Goal: Answer question/provide support: Share knowledge or assist other users

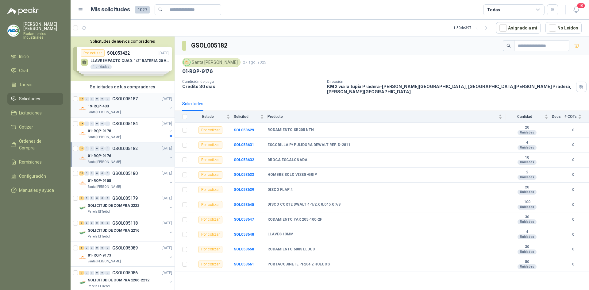
click at [135, 108] on div "19-RQP-433" at bounding box center [127, 105] width 79 height 7
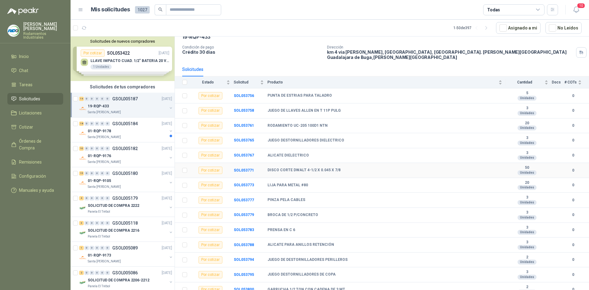
scroll to position [35, 0]
click at [121, 176] on div "15 0 0 0 0 0 GSOL005180 [DATE]" at bounding box center [126, 173] width 94 height 7
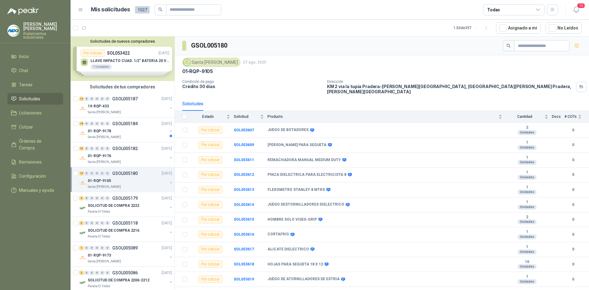
scroll to position [50, 0]
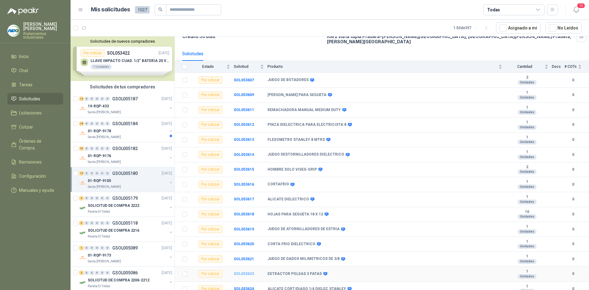
click at [251, 272] on b "SOL053623" at bounding box center [244, 274] width 20 height 4
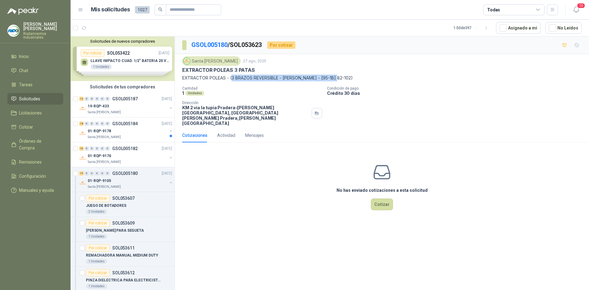
drag, startPoint x: 232, startPoint y: 77, endPoint x: 337, endPoint y: 77, distance: 104.9
click at [337, 77] on p "EXTRACTOR POLEAS - (3 BRAZOS REVERSIBLE - [PERSON_NAME] - [95-1B] 82-102)" at bounding box center [381, 78] width 399 height 7
copy p "3 BRAZOS REVERSIBLE - [PERSON_NAME] - [95-1B] 82-102"
click at [272, 162] on div "No has enviado cotizaciones a esta solicitud Cotizar" at bounding box center [382, 186] width 414 height 78
click at [149, 102] on div "19-RQP-433" at bounding box center [127, 105] width 79 height 7
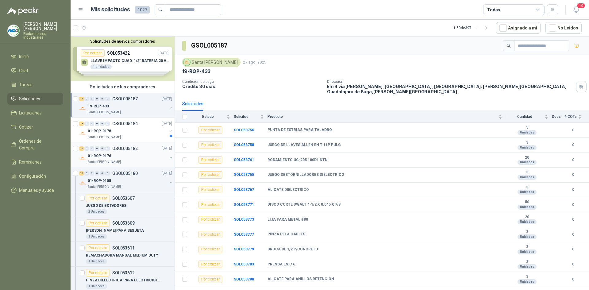
click at [136, 157] on div "01-RQP-9176" at bounding box center [127, 155] width 79 height 7
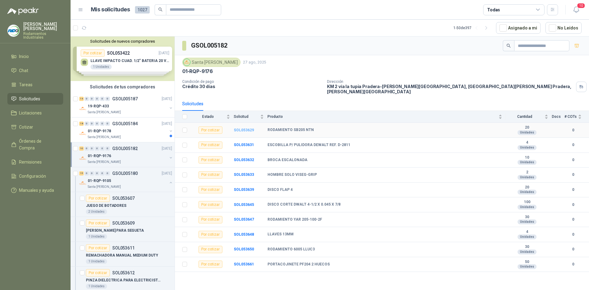
click at [240, 128] on b "SOL053629" at bounding box center [244, 130] width 20 height 4
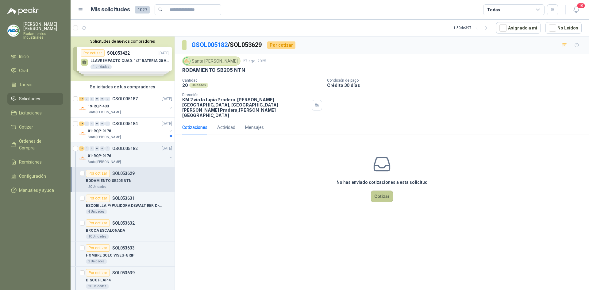
click at [376, 191] on button "Cotizar" at bounding box center [382, 197] width 22 height 12
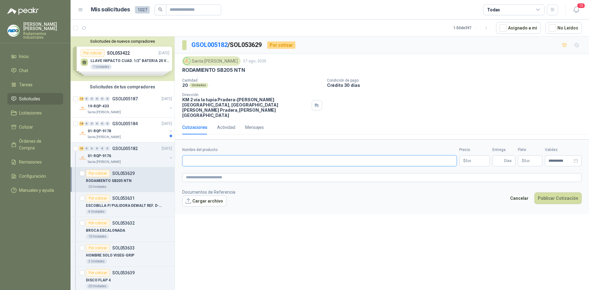
click at [276, 155] on input "Nombre del producto" at bounding box center [319, 160] width 275 height 11
drag, startPoint x: 231, startPoint y: 153, endPoint x: 161, endPoint y: 153, distance: 70.0
click at [161, 153] on div "Solicitudes de nuevos compradores Por cotizar SOL053422 [DATE] LLAVE IMPACTO CU…" at bounding box center [330, 164] width 519 height 256
type input "**********"
click at [472, 155] on p "$ 0 ,00" at bounding box center [474, 160] width 31 height 11
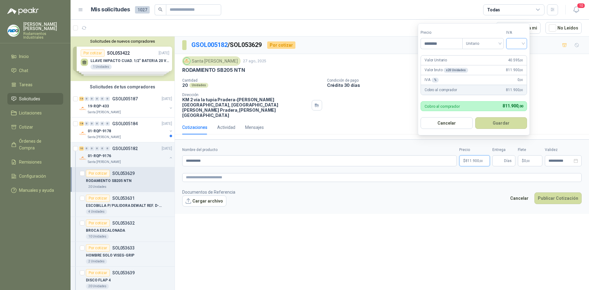
click at [527, 44] on div at bounding box center [516, 43] width 21 height 11
type input "********"
click at [526, 56] on div "19%" at bounding box center [518, 56] width 19 height 10
drag, startPoint x: 513, startPoint y: 125, endPoint x: 498, endPoint y: 139, distance: 21.0
click at [513, 125] on button "Guardar" at bounding box center [502, 123] width 53 height 12
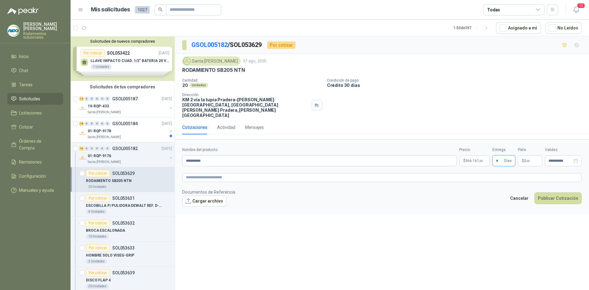
type input "*"
drag, startPoint x: 520, startPoint y: 123, endPoint x: 523, endPoint y: 140, distance: 17.5
click at [520, 124] on div "Cotizaciones Actividad Mensajes" at bounding box center [381, 127] width 399 height 14
click at [526, 159] on span "0 ,00" at bounding box center [527, 161] width 6 height 4
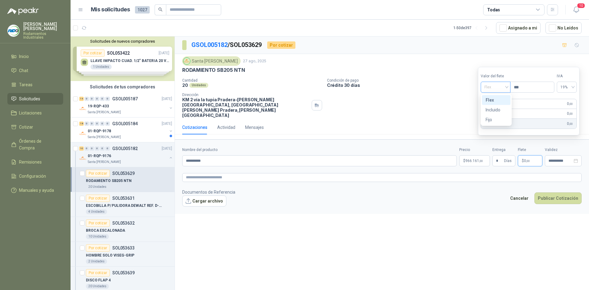
click at [507, 91] on span "Flex" at bounding box center [495, 87] width 22 height 9
click at [481, 204] on div "**********" at bounding box center [382, 165] width 414 height 256
click at [529, 155] on p "$ 0 ,00" at bounding box center [530, 160] width 25 height 11
click at [504, 86] on span "Flex" at bounding box center [495, 87] width 22 height 9
click at [502, 108] on div "Incluido" at bounding box center [496, 109] width 21 height 7
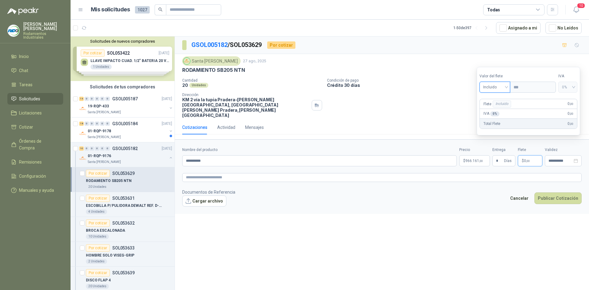
click at [476, 214] on div "**********" at bounding box center [382, 165] width 414 height 256
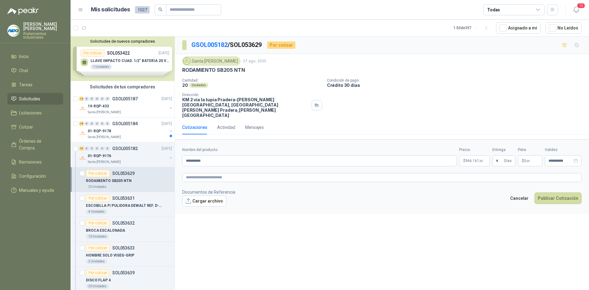
click at [557, 195] on div "Cancelar Publicar Cotización" at bounding box center [544, 199] width 75 height 14
click at [553, 192] on button "Publicar Cotización" at bounding box center [557, 198] width 47 height 12
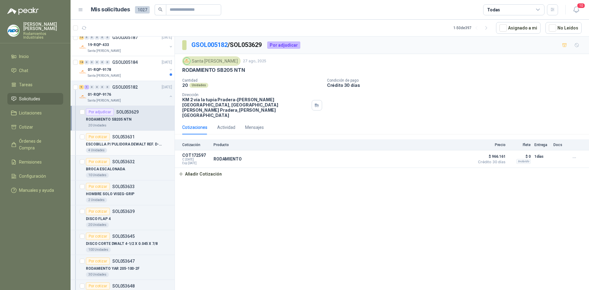
scroll to position [92, 0]
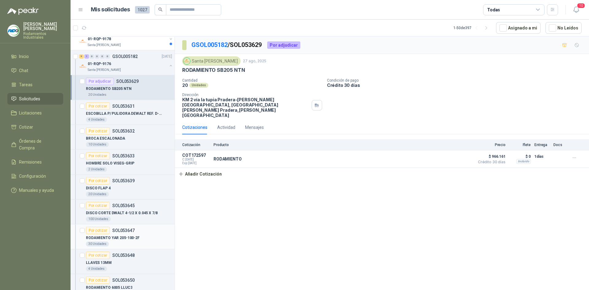
click at [140, 237] on div "RODAMIENTO YAR 205-100-2F" at bounding box center [129, 237] width 86 height 7
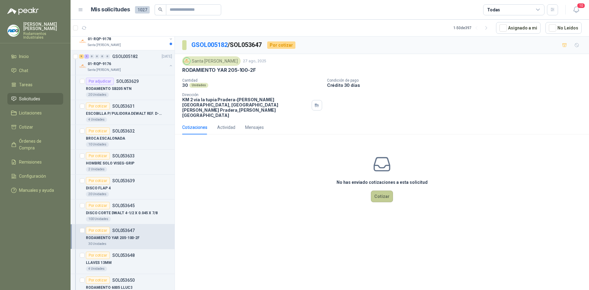
click at [379, 191] on button "Cotizar" at bounding box center [382, 197] width 22 height 12
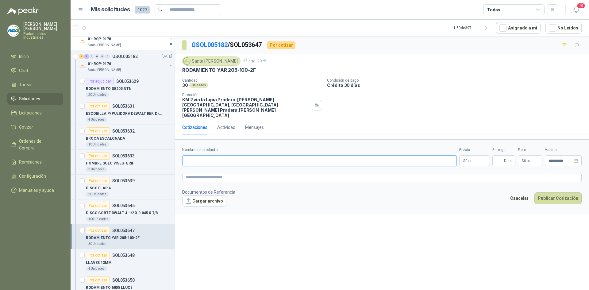
click at [227, 155] on input "Nombre del producto" at bounding box center [319, 160] width 275 height 11
type input "**********"
click at [475, 155] on p "$ 0 ,00" at bounding box center [474, 160] width 31 height 11
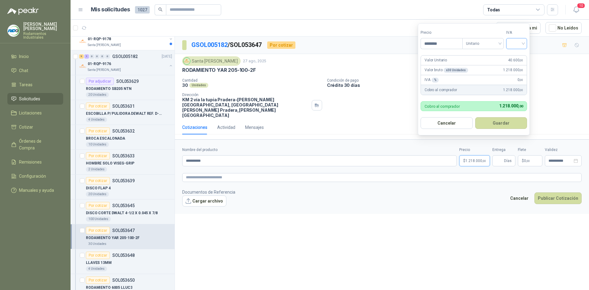
type input "********"
click at [523, 44] on input "search" at bounding box center [516, 42] width 13 height 9
click at [515, 54] on div "19%" at bounding box center [517, 56] width 11 height 7
click at [511, 120] on button "Guardar" at bounding box center [502, 123] width 53 height 12
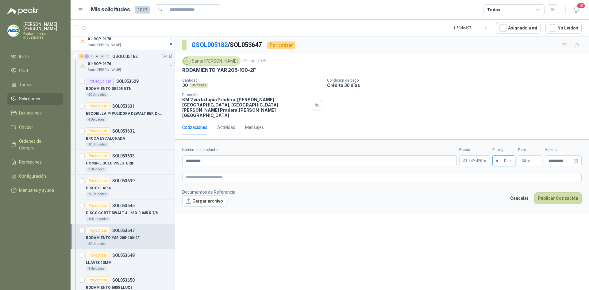
type input "*"
click at [511, 120] on div "Cotizaciones Actividad Mensajes" at bounding box center [381, 127] width 399 height 14
click at [528, 159] on span ",00" at bounding box center [528, 160] width 4 height 3
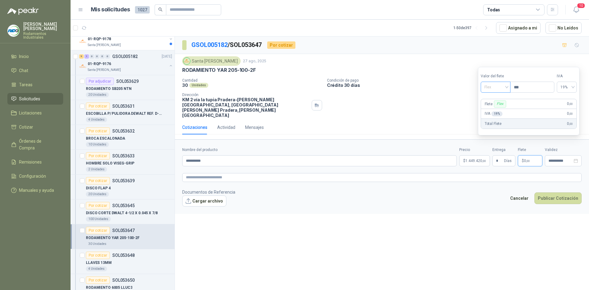
click at [505, 86] on span "Flex" at bounding box center [495, 87] width 22 height 9
click at [499, 110] on div "Incluido" at bounding box center [496, 109] width 21 height 7
drag, startPoint x: 485, startPoint y: 205, endPoint x: 525, endPoint y: 198, distance: 41.0
click at [486, 205] on div "**********" at bounding box center [382, 165] width 414 height 256
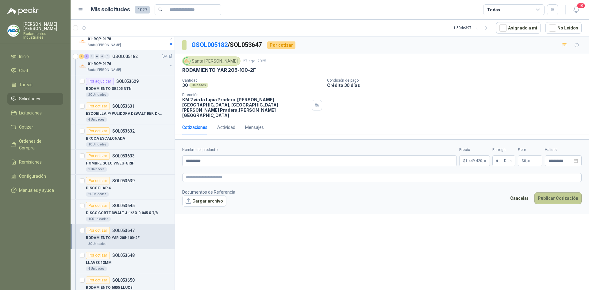
click at [556, 192] on button "Publicar Cotización" at bounding box center [557, 198] width 47 height 12
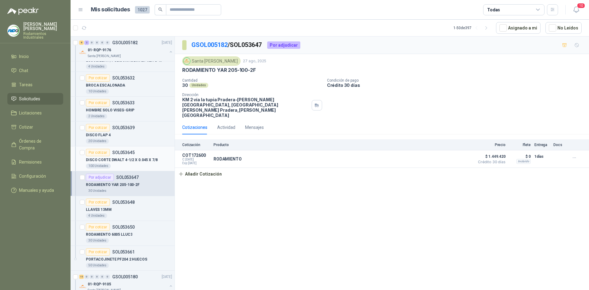
scroll to position [153, 0]
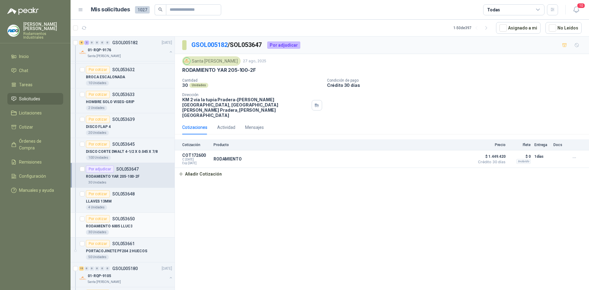
click at [124, 231] on div "30 Unidades" at bounding box center [129, 232] width 86 height 5
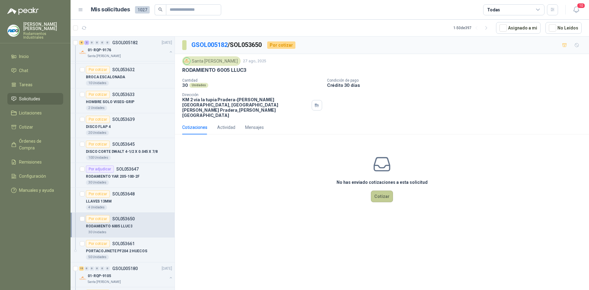
click at [379, 191] on button "Cotizar" at bounding box center [382, 197] width 22 height 12
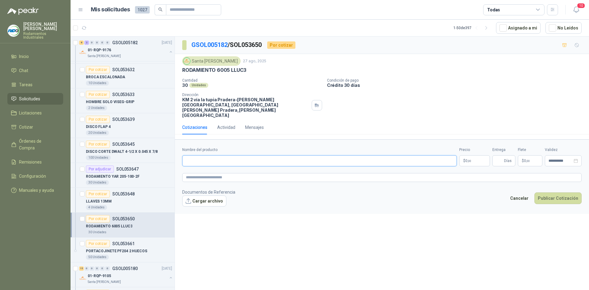
click at [282, 155] on input "Nombre del producto" at bounding box center [319, 160] width 275 height 11
type input "**********"
click at [472, 155] on p "$ 0 ,00" at bounding box center [474, 160] width 31 height 11
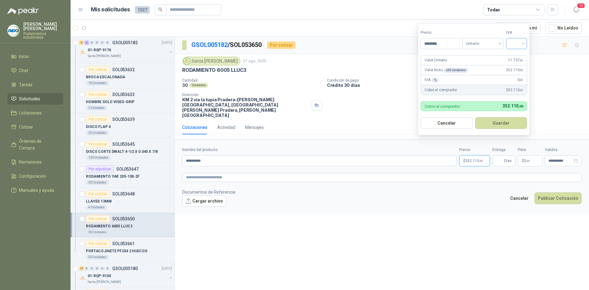
click at [527, 42] on div at bounding box center [516, 43] width 21 height 11
type input "********"
click at [520, 56] on div "19%" at bounding box center [517, 56] width 11 height 7
click at [504, 126] on button "Guardar" at bounding box center [502, 123] width 53 height 12
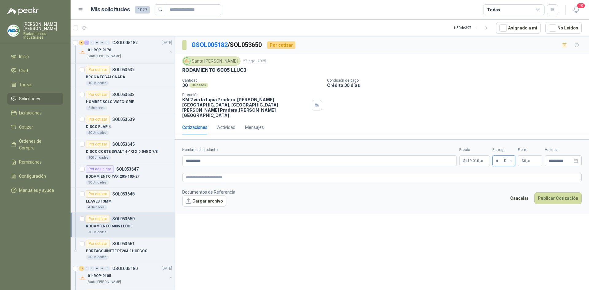
type input "*"
click at [501, 122] on div "Cotizaciones Actividad Mensajes" at bounding box center [381, 127] width 399 height 14
click at [525, 159] on span "0 ,00" at bounding box center [527, 161] width 6 height 4
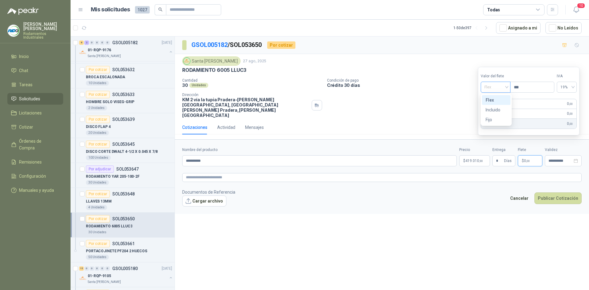
click at [508, 87] on div "Flex" at bounding box center [496, 87] width 30 height 11
click at [501, 112] on div "Incluido" at bounding box center [496, 109] width 21 height 7
click at [483, 204] on div "**********" at bounding box center [382, 165] width 414 height 256
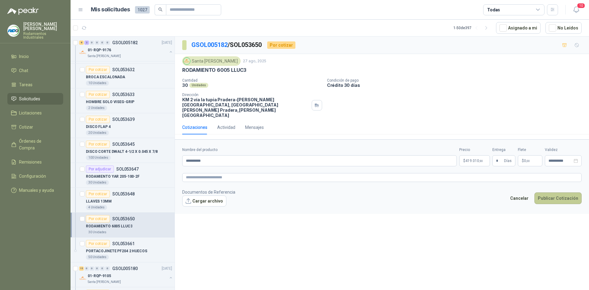
click at [552, 192] on button "Publicar Cotización" at bounding box center [557, 198] width 47 height 12
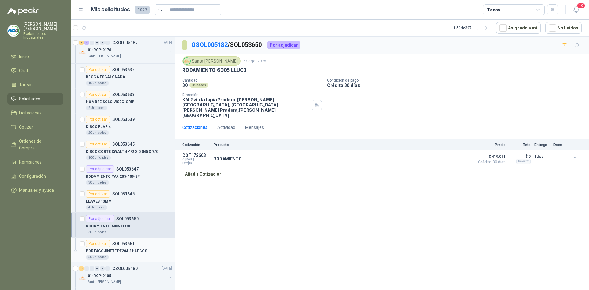
click at [137, 249] on p "PORTACOJINETE PF204 2 HUECOS" at bounding box center [116, 251] width 61 height 6
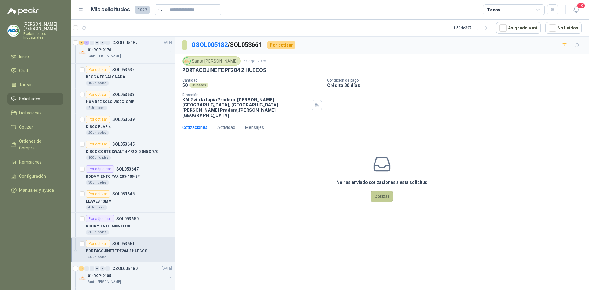
click at [388, 191] on button "Cotizar" at bounding box center [382, 197] width 22 height 12
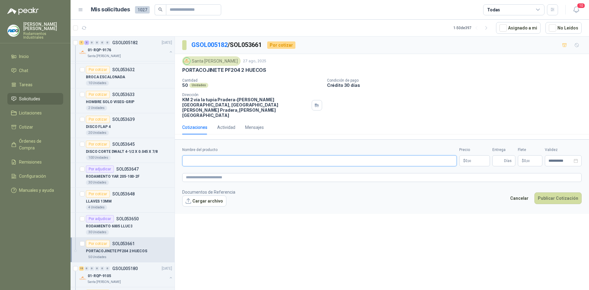
click at [270, 155] on input "Nombre del producto" at bounding box center [319, 160] width 275 height 11
type input "**********"
click at [472, 156] on p "$ 0 ,00" at bounding box center [474, 160] width 31 height 11
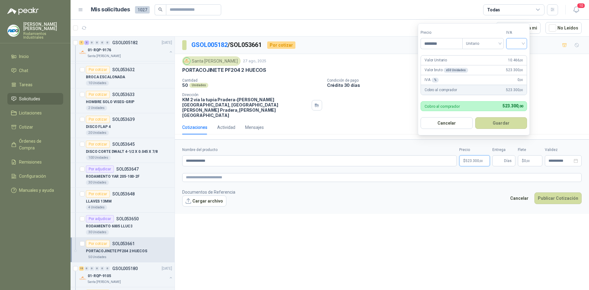
click at [526, 39] on div at bounding box center [516, 43] width 21 height 11
type input "********"
click at [525, 57] on div "19%" at bounding box center [518, 56] width 19 height 10
drag, startPoint x: 517, startPoint y: 123, endPoint x: 511, endPoint y: 137, distance: 15.3
click at [517, 124] on button "Guardar" at bounding box center [502, 123] width 53 height 12
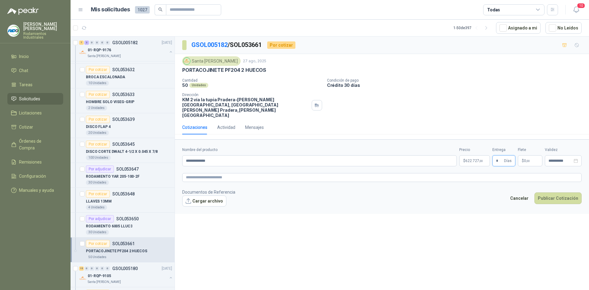
type input "*"
drag, startPoint x: 511, startPoint y: 107, endPoint x: 513, endPoint y: 113, distance: 6.3
click at [512, 108] on div "Santa [PERSON_NAME] [DATE] PORTACOJINETE PF204 2 HUECOS Cantidad 50 Unidades Co…" at bounding box center [382, 87] width 414 height 66
click at [534, 155] on p "$ 0 ,00" at bounding box center [530, 160] width 25 height 11
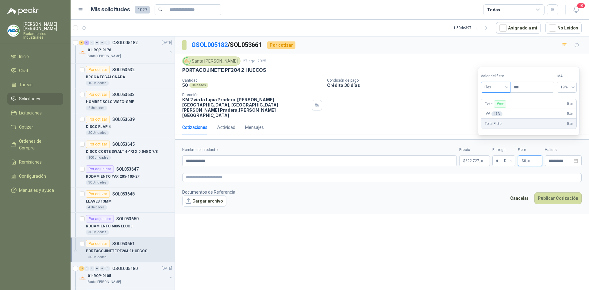
click at [507, 86] on span "Flex" at bounding box center [495, 87] width 22 height 9
click at [504, 108] on div "Incluido" at bounding box center [496, 109] width 21 height 7
drag, startPoint x: 465, startPoint y: 197, endPoint x: 497, endPoint y: 197, distance: 31.3
click at [467, 197] on form "**********" at bounding box center [382, 176] width 414 height 74
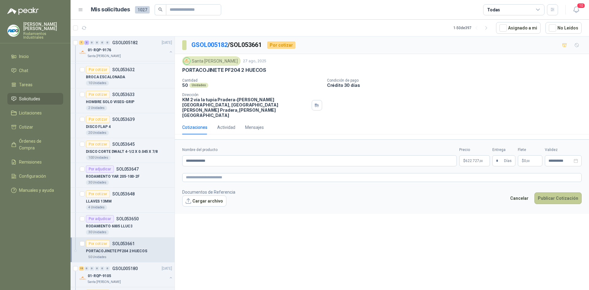
click at [557, 192] on button "Publicar Cotización" at bounding box center [557, 198] width 47 height 12
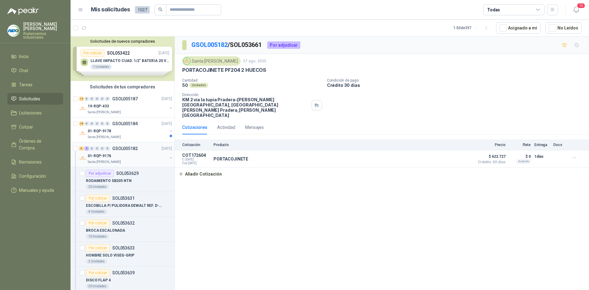
click at [168, 159] on button "button" at bounding box center [170, 157] width 5 height 5
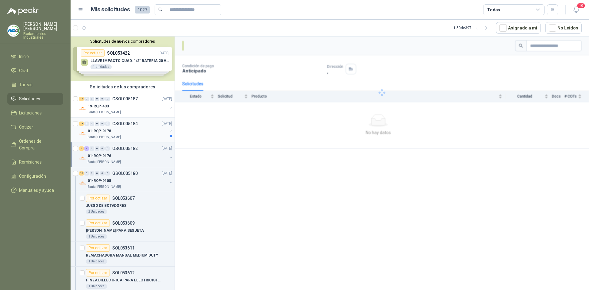
click at [141, 137] on div "Santa [PERSON_NAME]" at bounding box center [127, 137] width 79 height 5
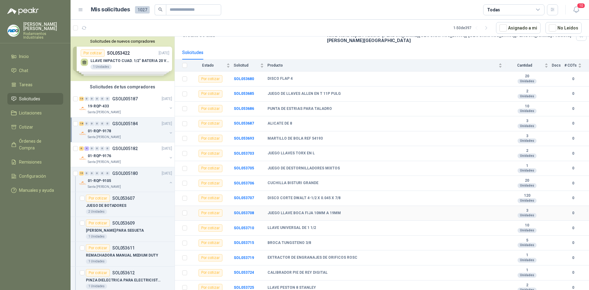
scroll to position [61, 0]
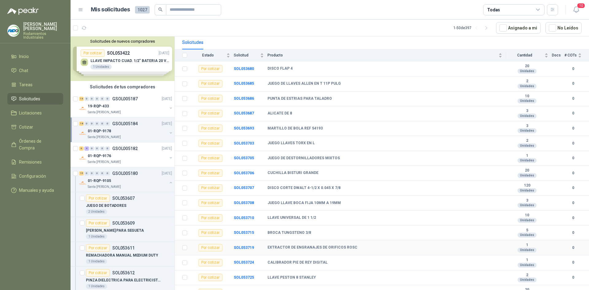
click at [344, 245] on b "EXTRACTOR DE ENGRANAJES DE ORIFICOS ROSC" at bounding box center [313, 247] width 90 height 5
click at [244, 245] on b "SOL053719" at bounding box center [244, 247] width 20 height 4
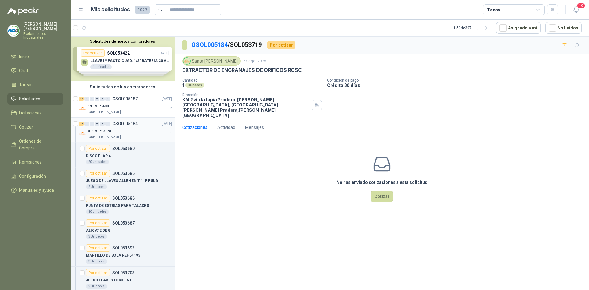
click at [136, 130] on div "01-RQP-9178" at bounding box center [127, 130] width 79 height 7
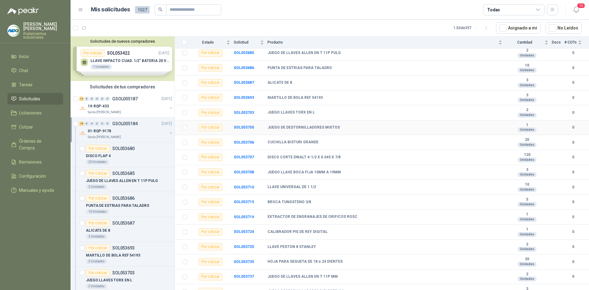
scroll to position [95, 0]
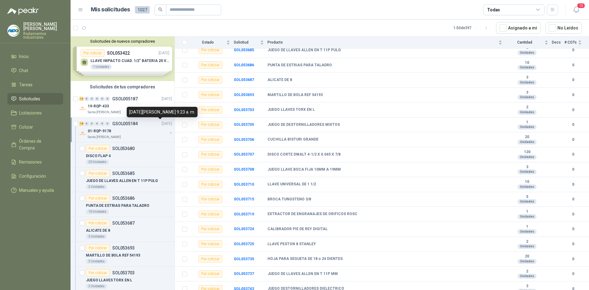
click at [166, 109] on div "[DATE][PERSON_NAME] 9:23 a. m." at bounding box center [162, 112] width 71 height 10
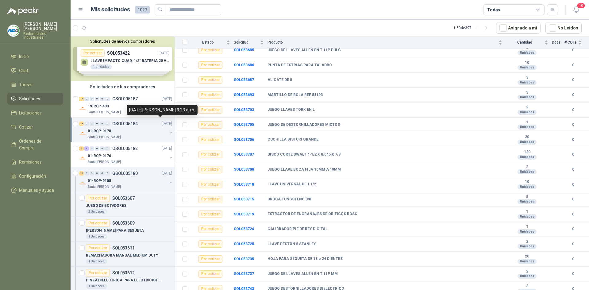
scroll to position [2, 0]
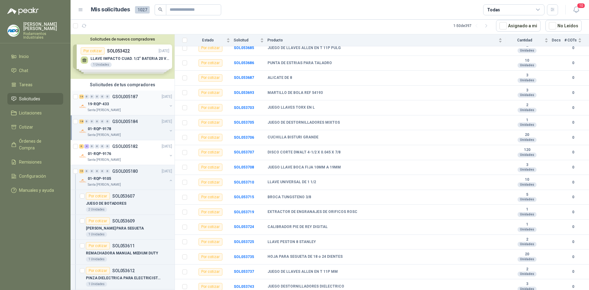
click at [143, 110] on div "Santa [PERSON_NAME]" at bounding box center [127, 110] width 79 height 5
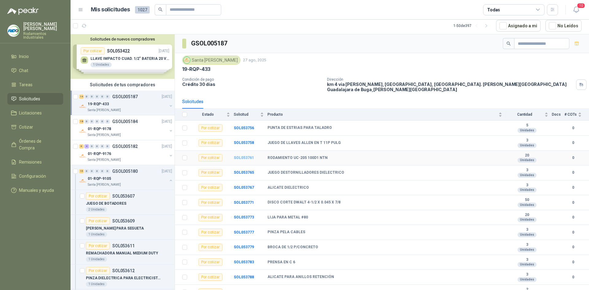
click at [251, 156] on b "SOL053761" at bounding box center [244, 158] width 20 height 4
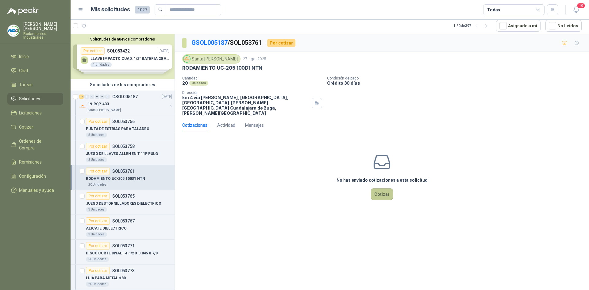
click at [389, 188] on button "Cotizar" at bounding box center [382, 194] width 22 height 12
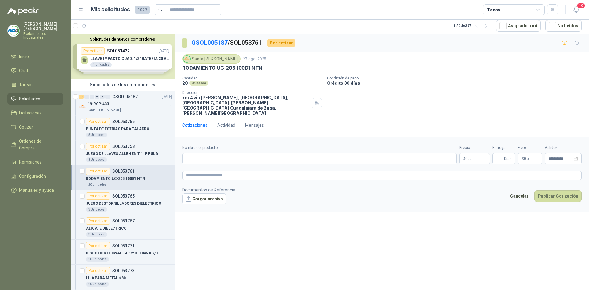
click at [470, 153] on p "$ 0 ,00" at bounding box center [474, 158] width 31 height 11
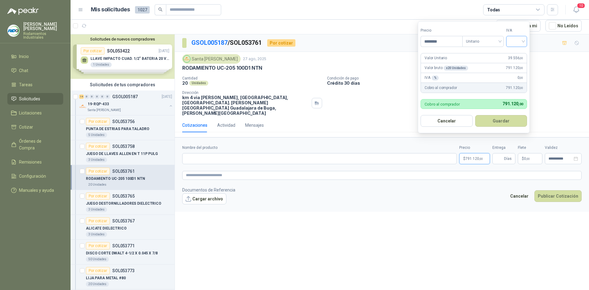
click at [526, 45] on div at bounding box center [516, 41] width 21 height 11
type input "********"
click at [524, 55] on div "19%" at bounding box center [518, 54] width 19 height 10
click at [503, 120] on button "Guardar" at bounding box center [502, 121] width 53 height 12
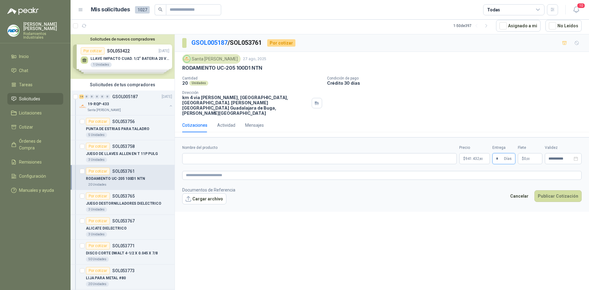
type input "*"
drag, startPoint x: 533, startPoint y: 111, endPoint x: 540, endPoint y: 137, distance: 26.9
click at [532, 118] on div "Cotizaciones Actividad Mensajes" at bounding box center [381, 125] width 399 height 14
click at [530, 153] on p "$ 0 ,00" at bounding box center [530, 158] width 25 height 11
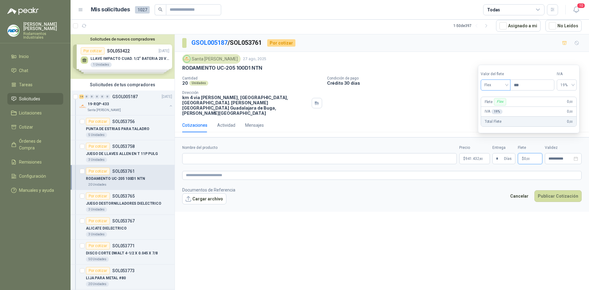
click at [507, 85] on span "Flex" at bounding box center [495, 84] width 22 height 9
click at [502, 108] on div "Incluido" at bounding box center [496, 107] width 21 height 7
click at [296, 153] on input "Nombre del producto" at bounding box center [319, 158] width 275 height 11
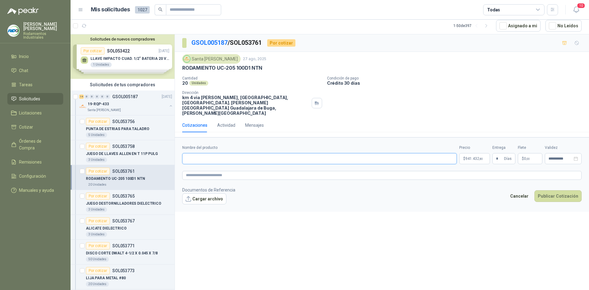
type input "**********"
click at [544, 190] on button "Publicar Cotización" at bounding box center [557, 196] width 47 height 12
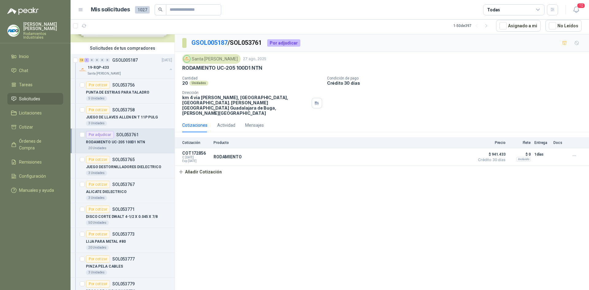
scroll to position [31, 0]
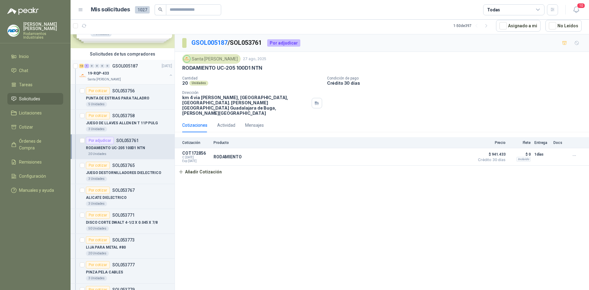
click at [119, 75] on div "19-RQP-433" at bounding box center [127, 73] width 79 height 7
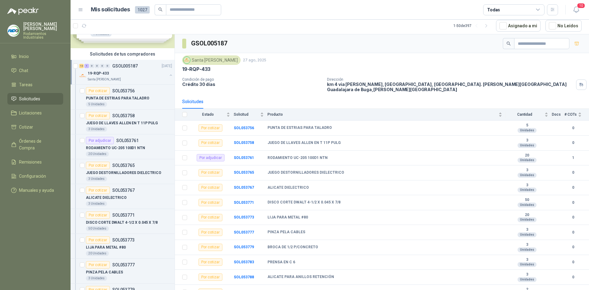
click at [168, 75] on button "button" at bounding box center [170, 75] width 5 height 5
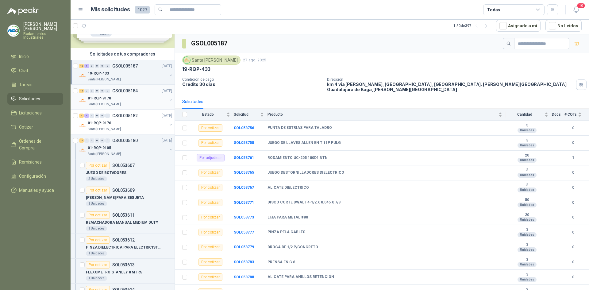
click at [153, 102] on div "Santa [PERSON_NAME]" at bounding box center [127, 104] width 79 height 5
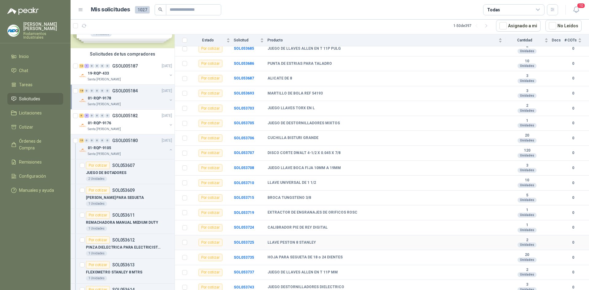
scroll to position [95, 0]
click at [245, 210] on b "SOL053719" at bounding box center [244, 212] width 20 height 4
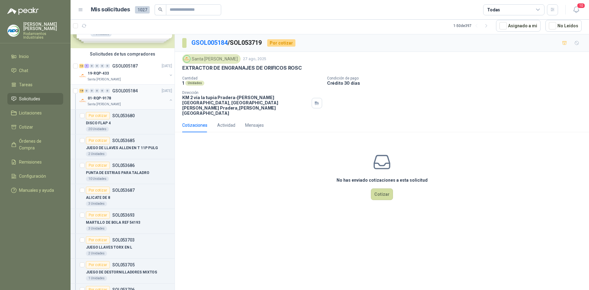
click at [163, 102] on div "01-RQP-9178 [GEOGRAPHIC_DATA][PERSON_NAME]" at bounding box center [126, 100] width 94 height 12
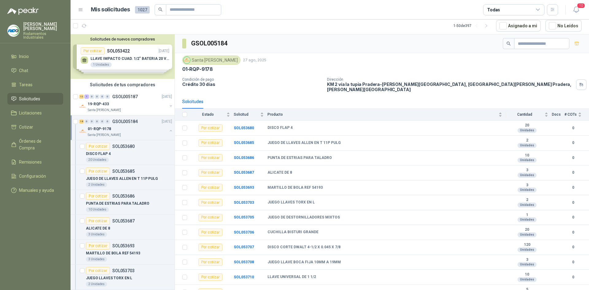
click at [162, 131] on div "01-RQP-9178 [GEOGRAPHIC_DATA][PERSON_NAME]" at bounding box center [126, 131] width 94 height 12
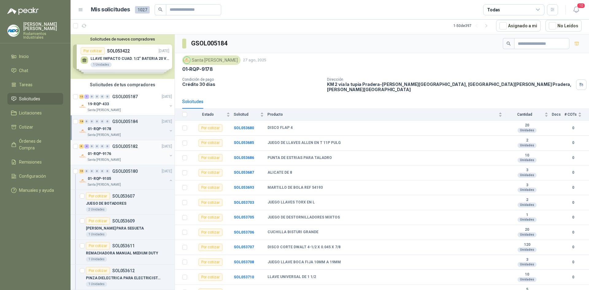
click at [147, 155] on div "01-RQP-9176" at bounding box center [127, 153] width 79 height 7
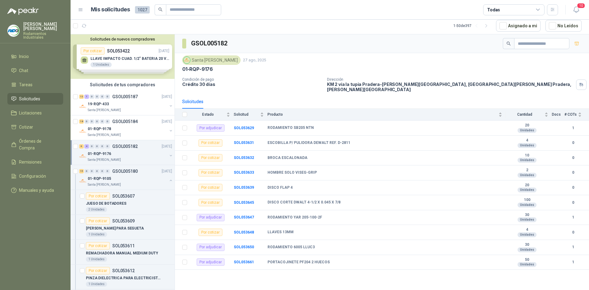
click at [168, 155] on button "button" at bounding box center [170, 155] width 5 height 5
click at [168, 178] on button "button" at bounding box center [170, 180] width 5 height 5
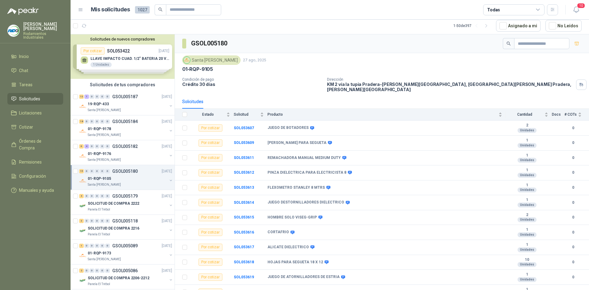
click at [135, 176] on div "01-RQP-9105" at bounding box center [127, 178] width 79 height 7
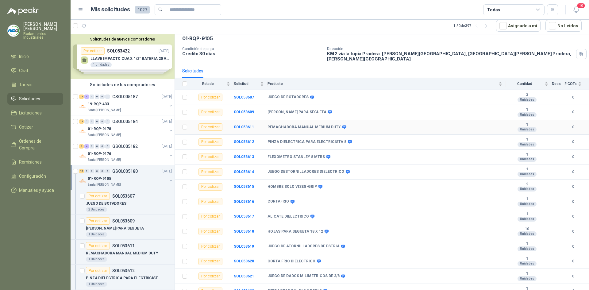
scroll to position [50, 0]
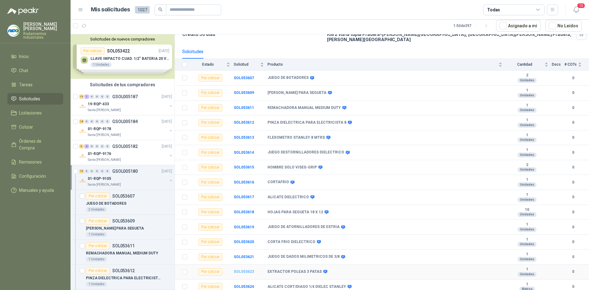
click at [242, 269] on b "SOL053623" at bounding box center [244, 271] width 20 height 4
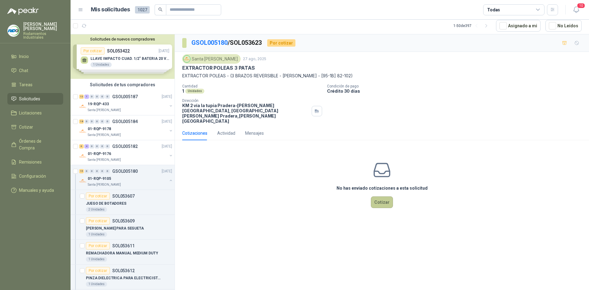
click at [380, 196] on button "Cotizar" at bounding box center [382, 202] width 22 height 12
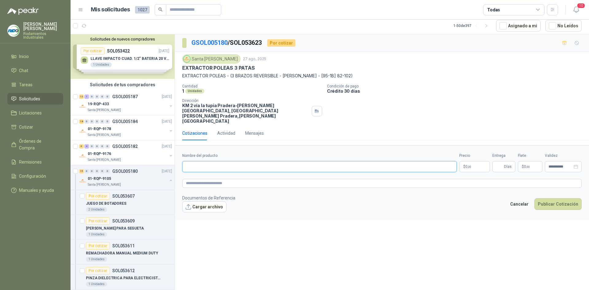
click at [299, 161] on input "Nombre del producto" at bounding box center [319, 166] width 275 height 11
type input "*********"
click at [468, 161] on p "$ 0 ,00" at bounding box center [474, 166] width 31 height 11
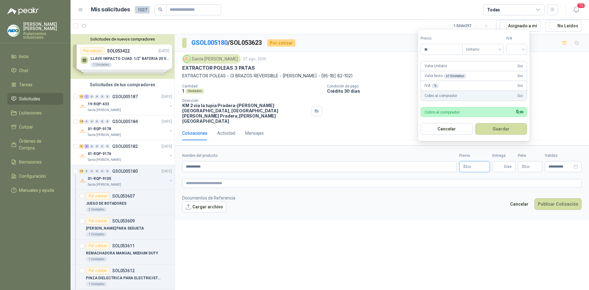
type input "*"
type input "**********"
click at [521, 49] on input "search" at bounding box center [516, 48] width 13 height 9
click at [521, 60] on div "19%" at bounding box center [517, 62] width 11 height 7
click at [506, 127] on button "Guardar" at bounding box center [502, 129] width 53 height 12
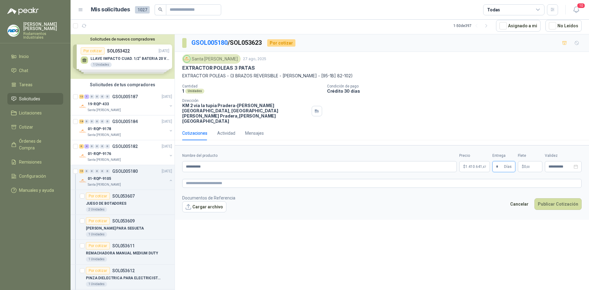
type input "*"
click at [499, 103] on div "Cantidad 1 Unidades Condición de pago Crédito 30 días Dirección KM 2 vía la tup…" at bounding box center [381, 104] width 399 height 40
click at [532, 161] on p "$ 0 ,00" at bounding box center [530, 166] width 25 height 11
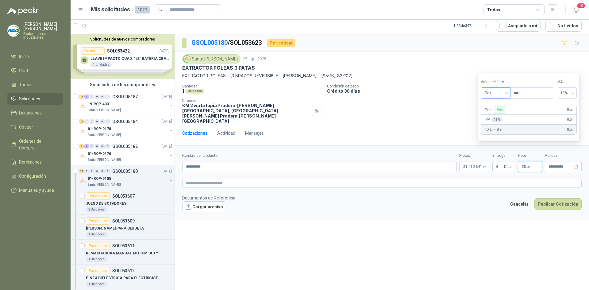
click at [504, 94] on span "Flex" at bounding box center [495, 92] width 22 height 9
click at [500, 118] on div "Incluido" at bounding box center [496, 115] width 21 height 7
click at [479, 210] on div "**********" at bounding box center [382, 162] width 414 height 256
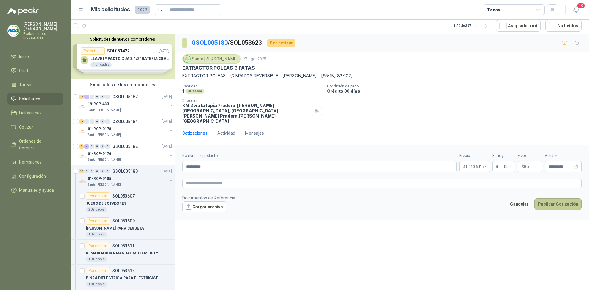
click at [564, 198] on button "Publicar Cotización" at bounding box center [557, 204] width 47 height 12
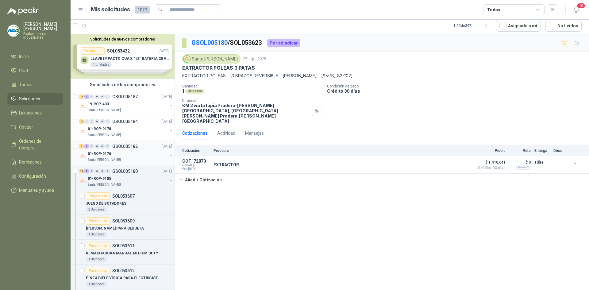
click at [137, 159] on div "Santa [PERSON_NAME]" at bounding box center [127, 159] width 79 height 5
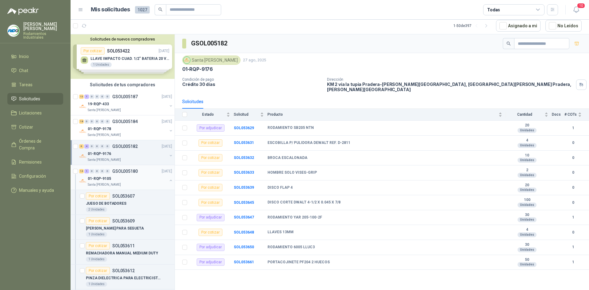
click at [136, 175] on div "14 1 0 0 0 0 GSOL005180 [DATE]" at bounding box center [126, 171] width 94 height 7
